Goal: Register for event/course

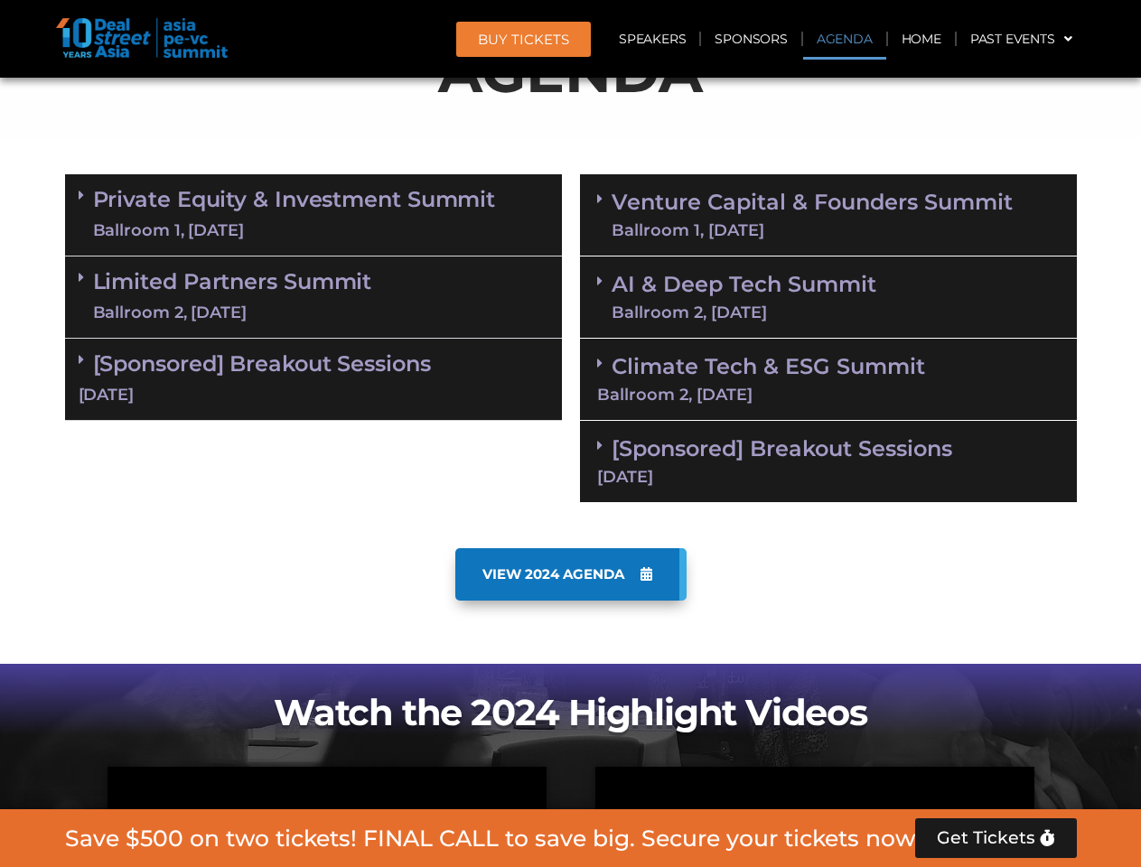
scroll to position [1119, 0]
